Goal: Task Accomplishment & Management: Use online tool/utility

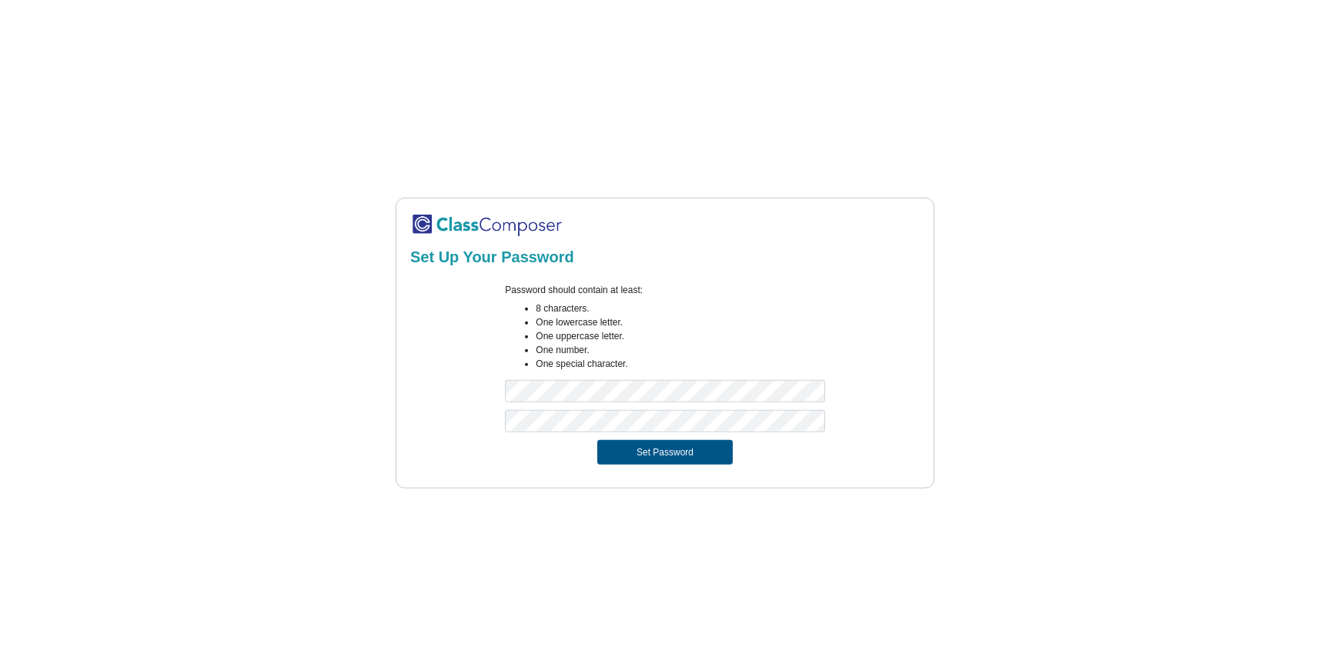
click at [663, 453] on button "Set Password" at bounding box center [664, 452] width 135 height 25
click at [676, 434] on div at bounding box center [664, 425] width 342 height 30
click at [597, 440] on button "Set Password" at bounding box center [664, 452] width 135 height 25
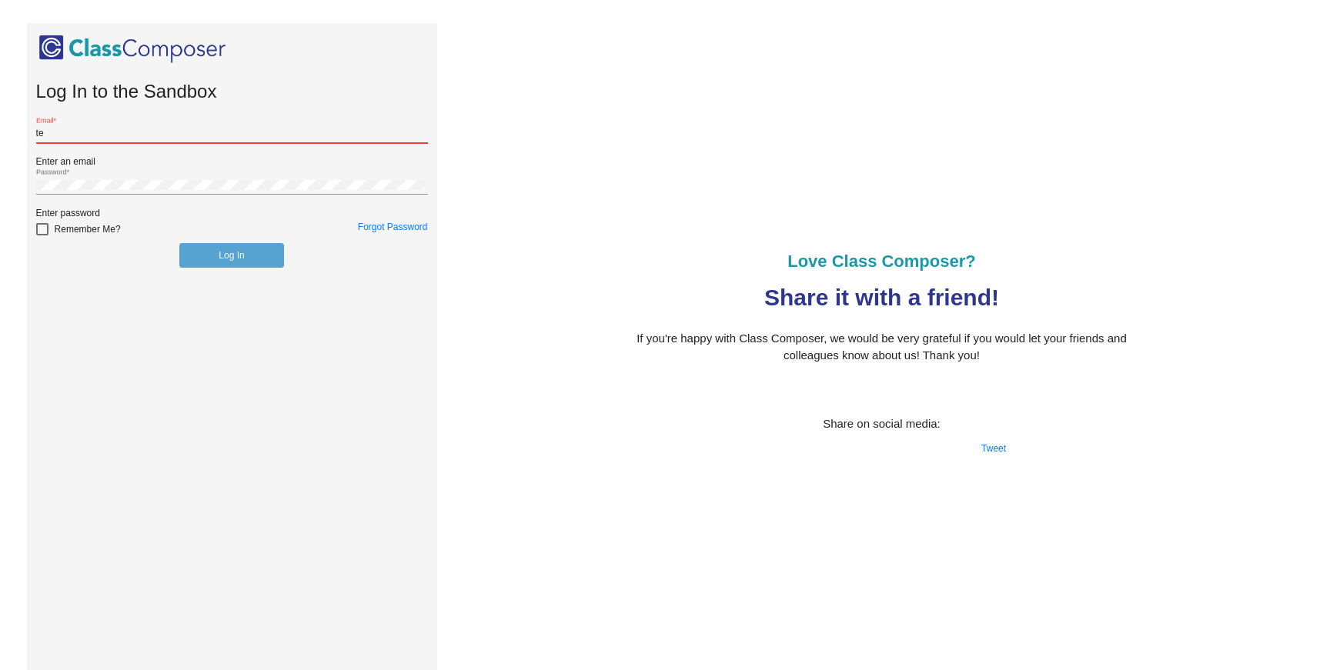
type input "[EMAIL_ADDRESS][DOMAIN_NAME]"
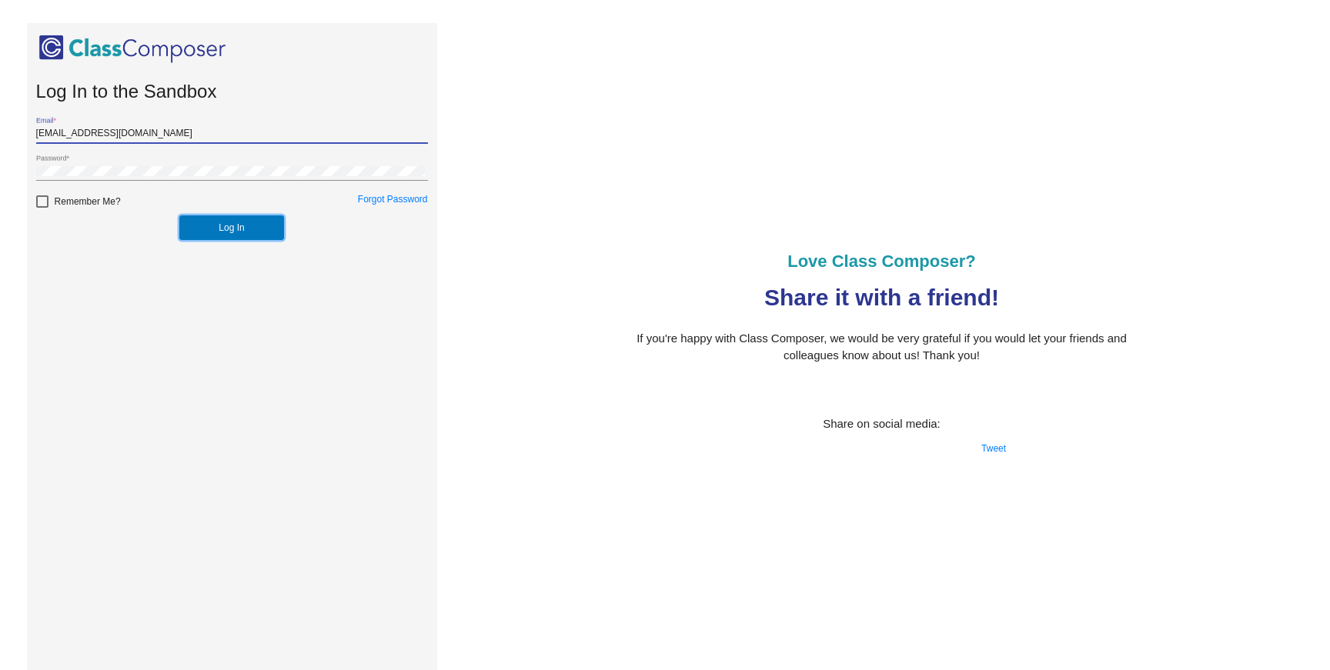
click at [215, 236] on button "Log In" at bounding box center [231, 227] width 104 height 25
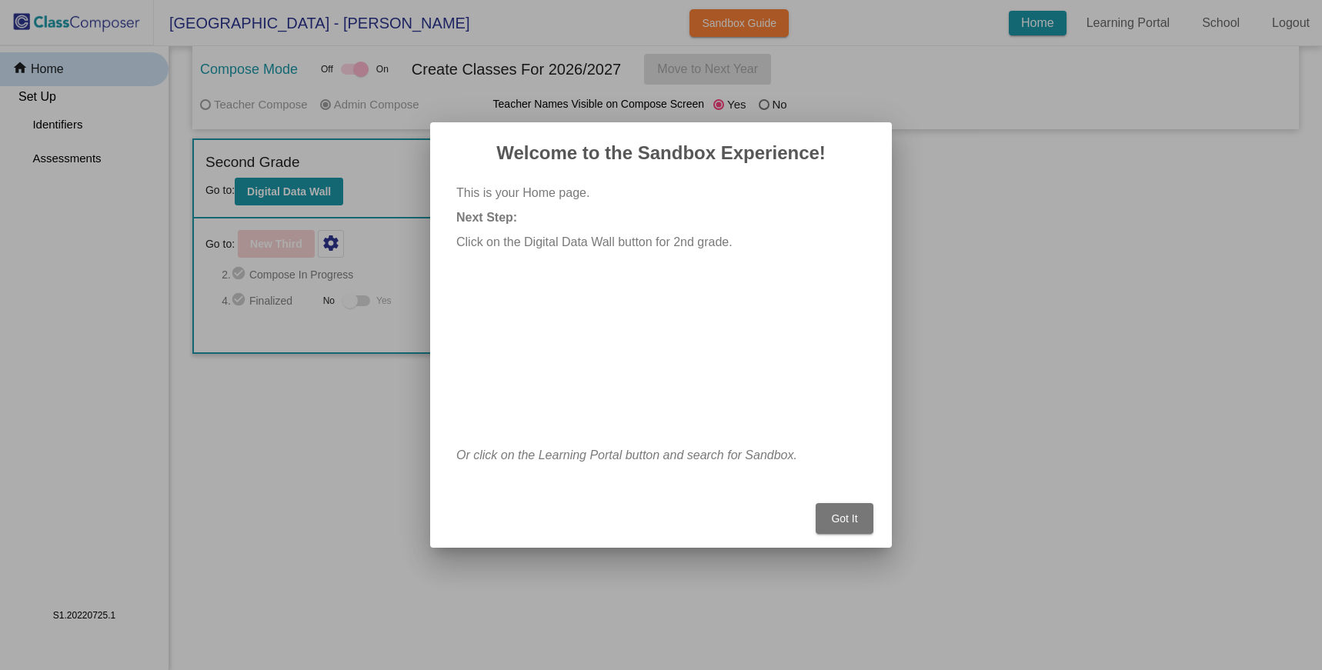
click at [841, 524] on span "Got It" at bounding box center [844, 519] width 26 height 12
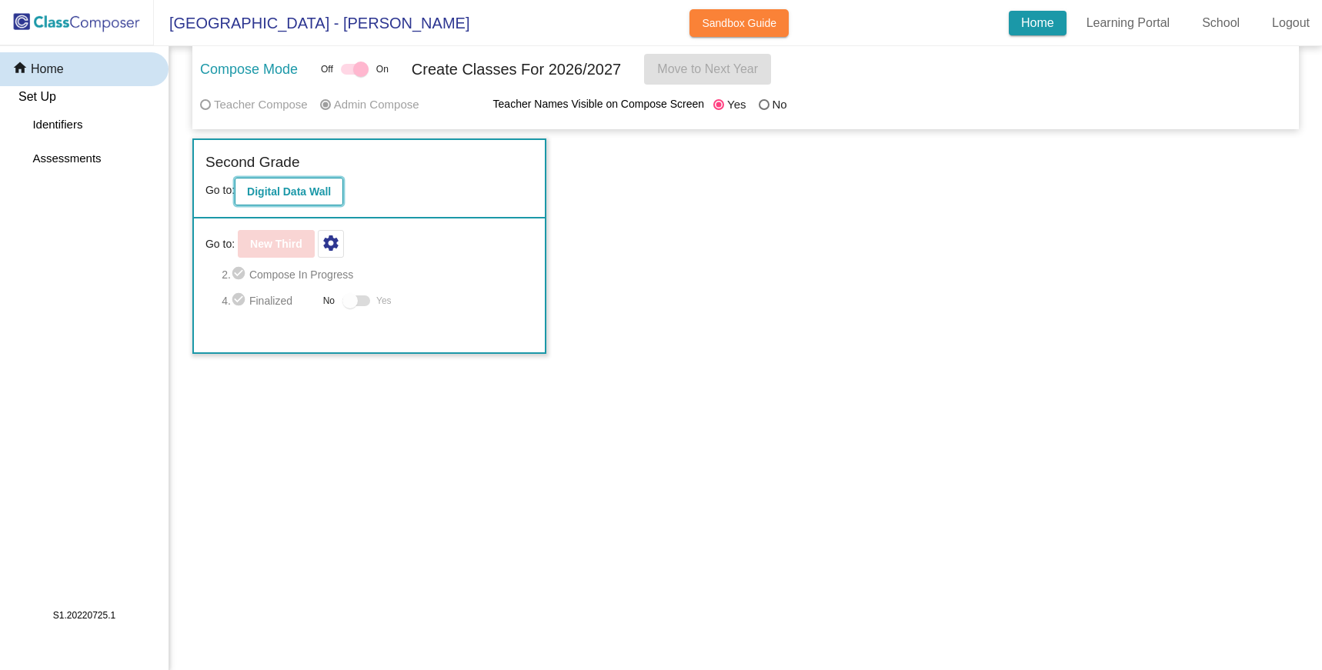
click at [280, 193] on b "Digital Data Wall" at bounding box center [289, 191] width 84 height 12
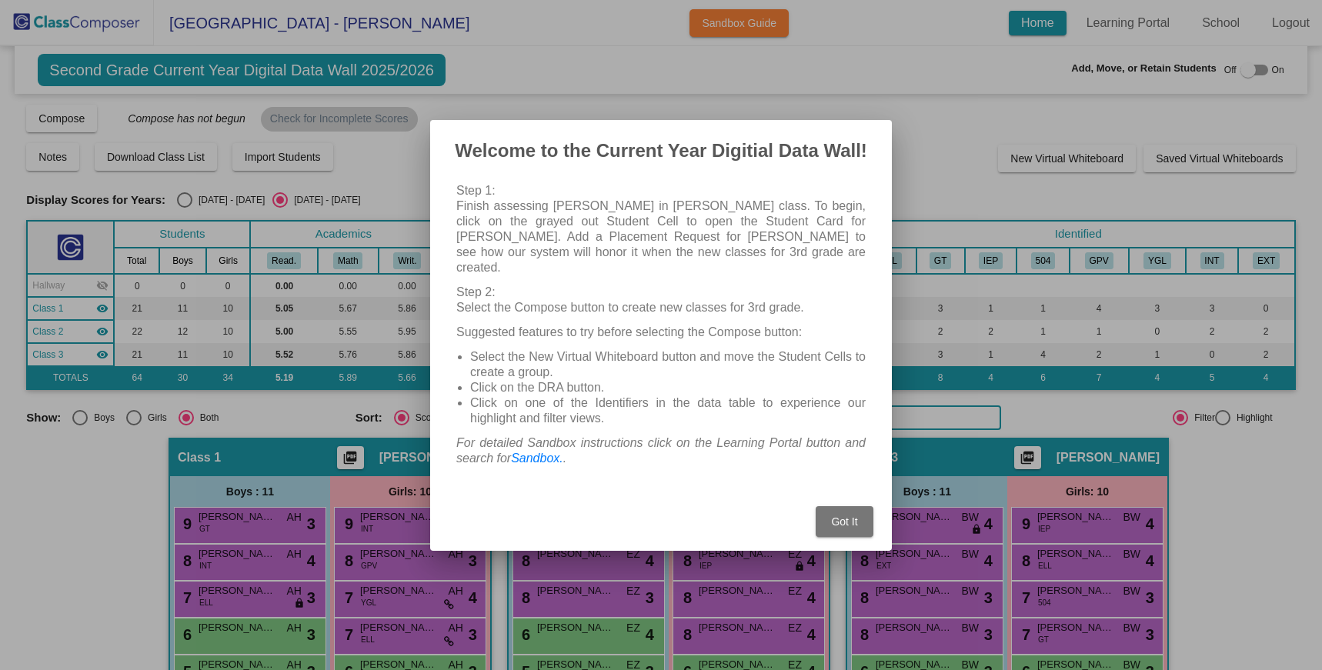
click at [843, 516] on span "Got It" at bounding box center [844, 522] width 26 height 12
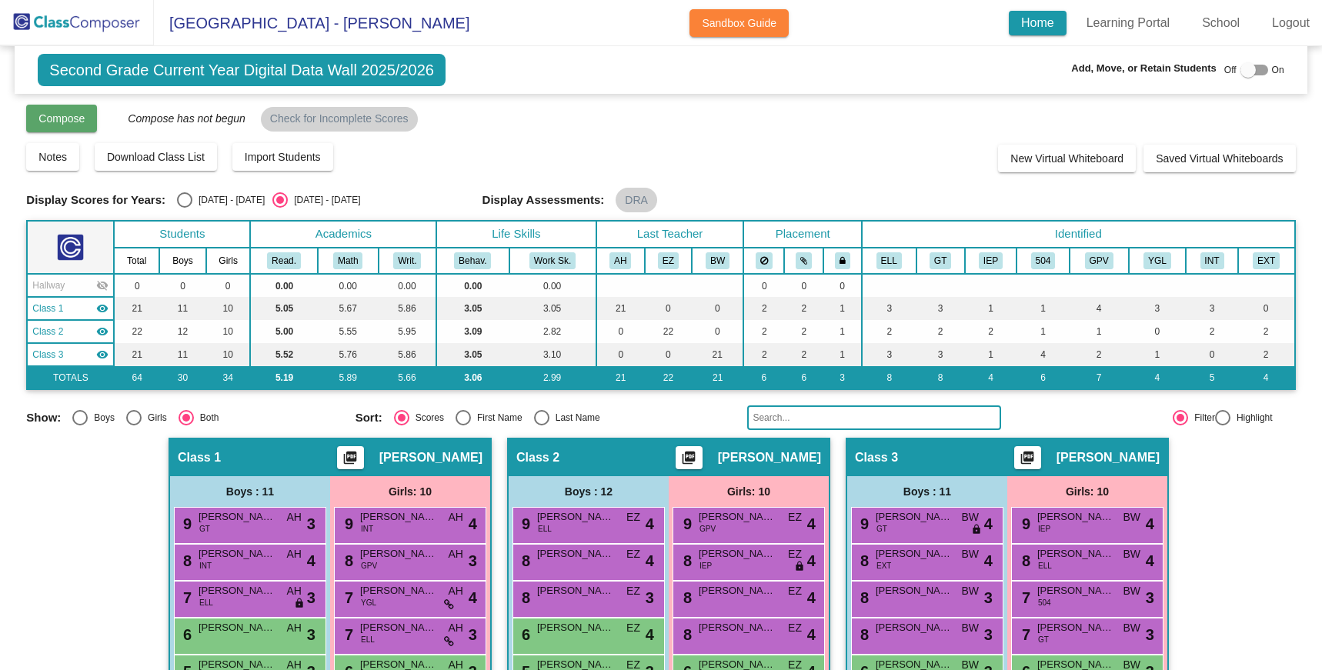
click at [87, 123] on button "Compose" at bounding box center [61, 119] width 71 height 28
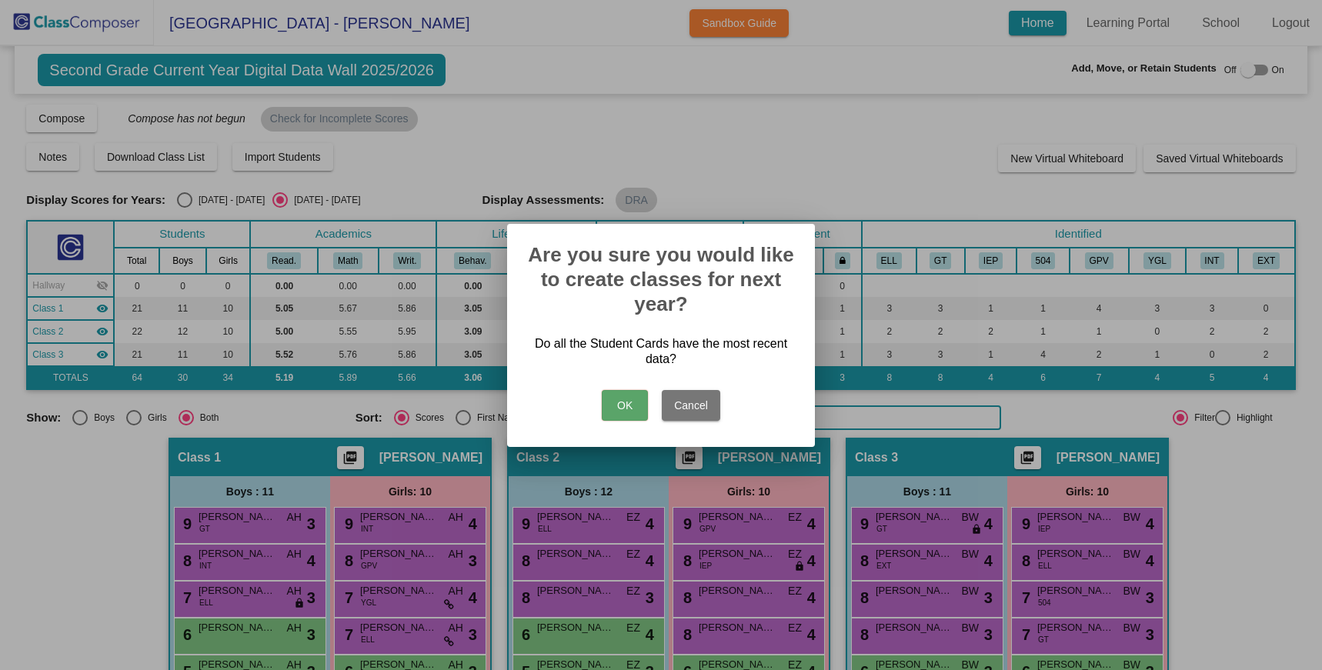
click at [672, 406] on button "Cancel" at bounding box center [691, 405] width 58 height 31
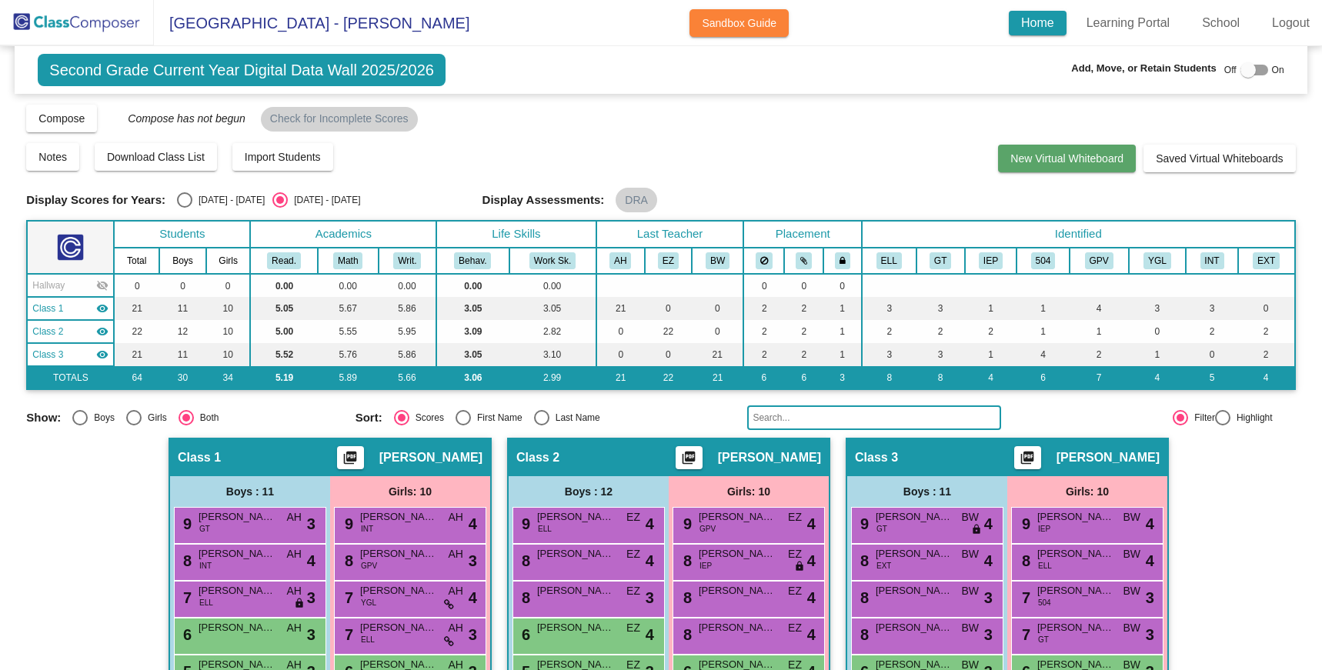
click at [1082, 170] on button "New Virtual Whiteboard" at bounding box center [1067, 159] width 138 height 28
click at [709, 35] on button "Sandbox Guide" at bounding box center [739, 23] width 99 height 28
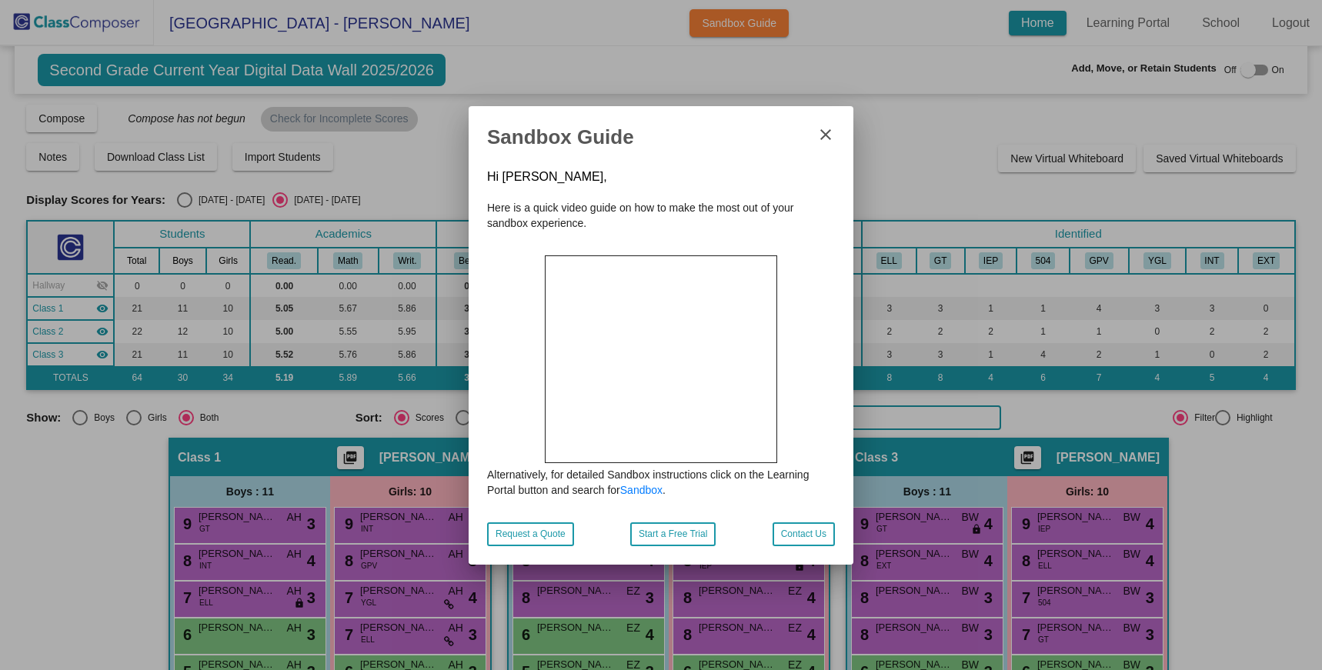
click at [827, 131] on mat-icon "close" at bounding box center [826, 134] width 18 height 18
